Goal: Information Seeking & Learning: Check status

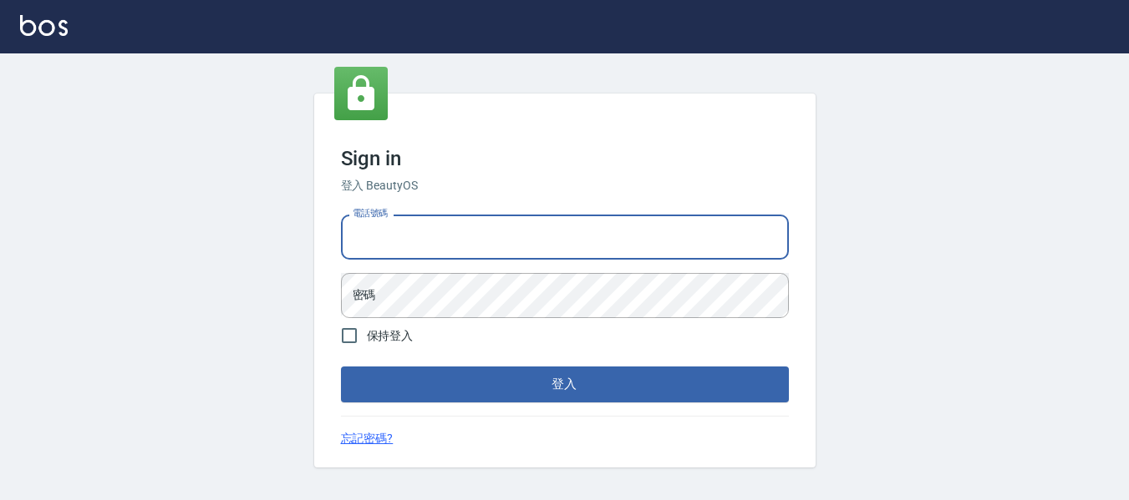
click at [466, 216] on input "電話號碼" at bounding box center [565, 237] width 448 height 45
type input "0932348952"
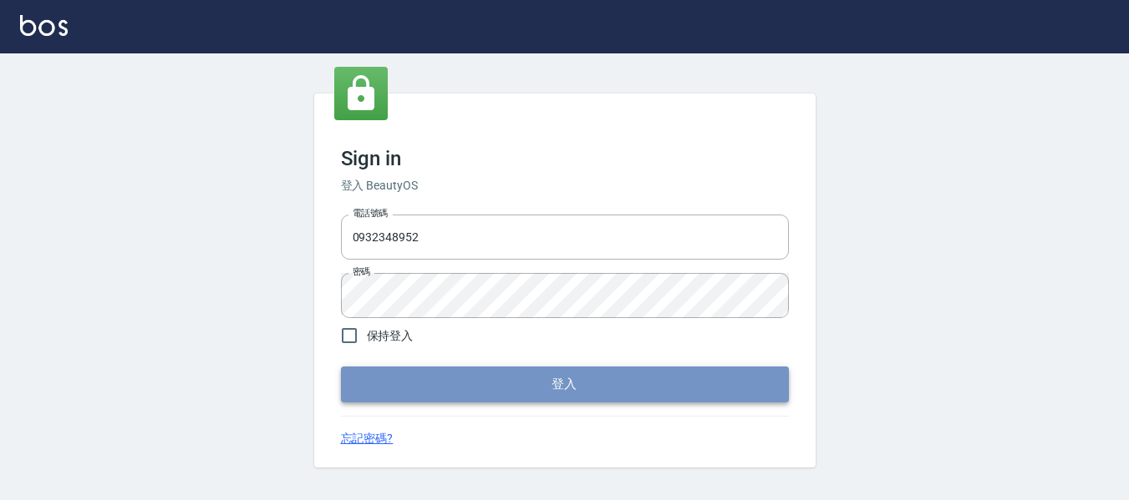
click at [569, 389] on button "登入" at bounding box center [565, 384] width 448 height 35
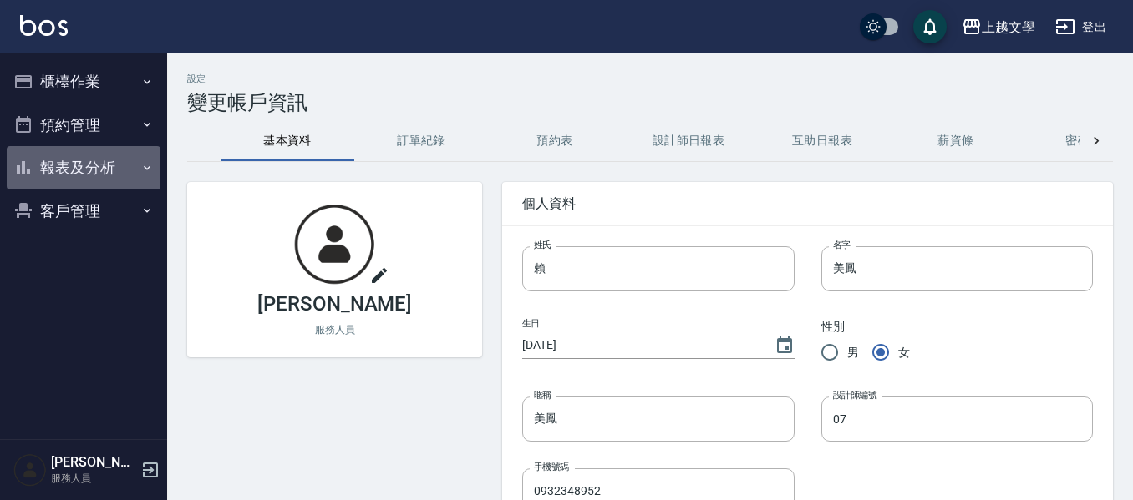
click at [67, 160] on button "報表及分析" at bounding box center [84, 167] width 154 height 43
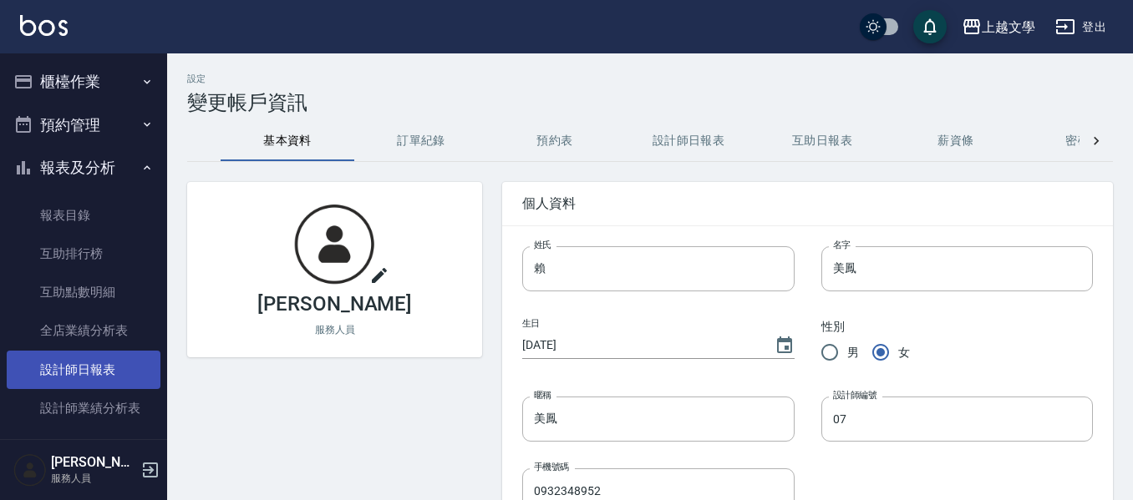
click at [64, 360] on link "設計師日報表" at bounding box center [84, 370] width 154 height 38
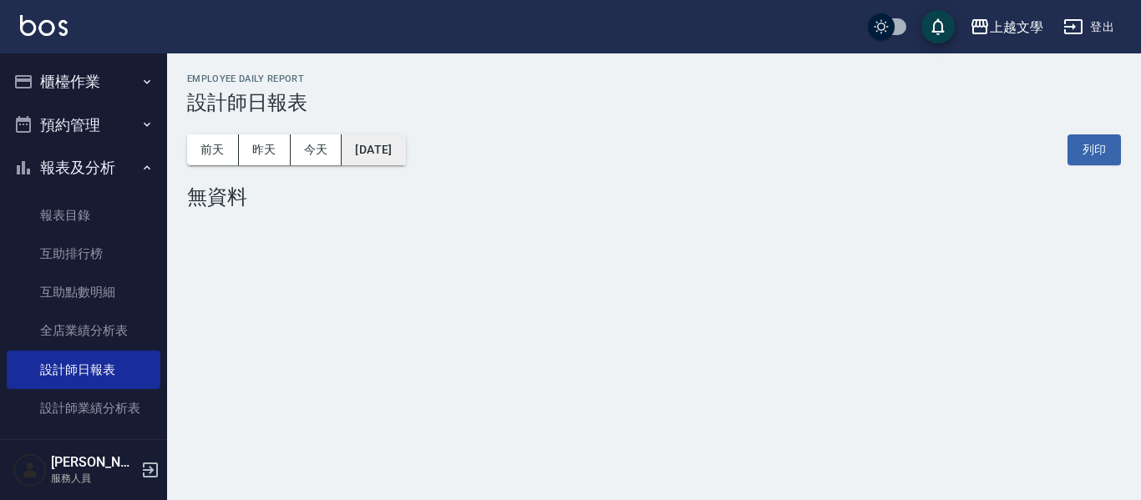
click at [367, 150] on button "[DATE]" at bounding box center [373, 149] width 63 height 31
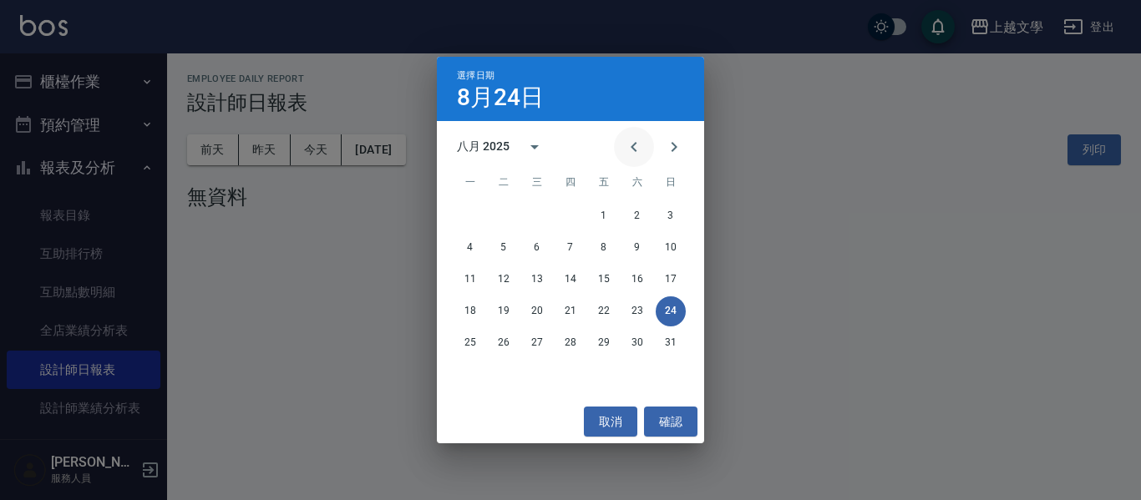
click at [637, 150] on icon "Previous month" at bounding box center [634, 147] width 20 height 20
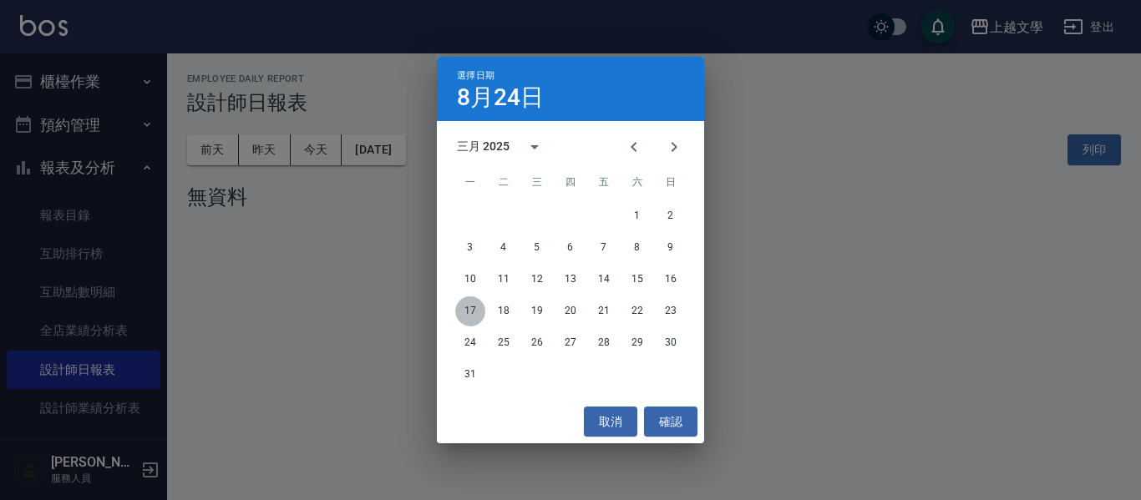
click at [474, 305] on button "17" at bounding box center [470, 312] width 30 height 30
